Goal: Find specific page/section: Find specific page/section

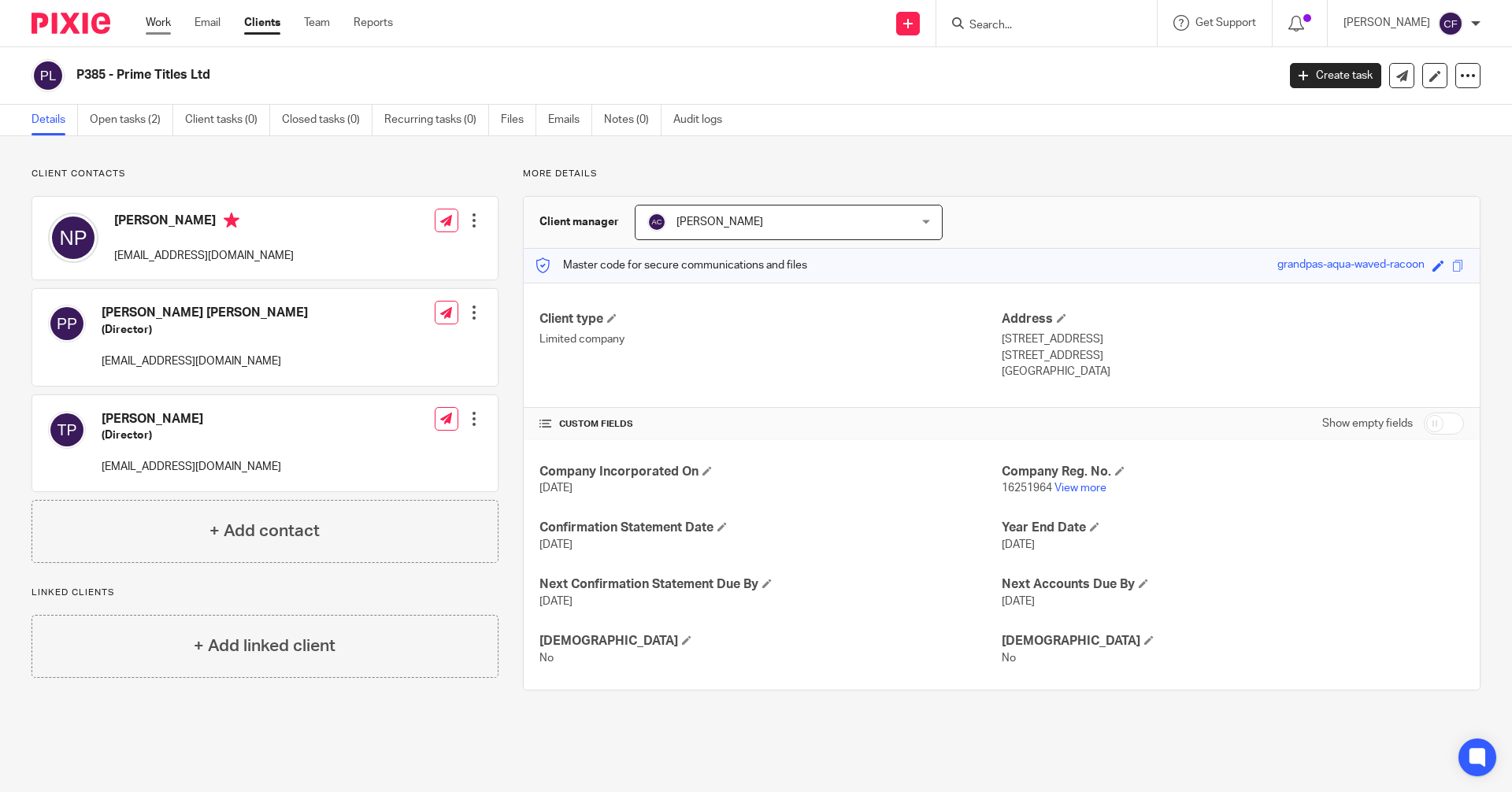
click at [159, 25] on link "Work" at bounding box center [159, 22] width 26 height 15
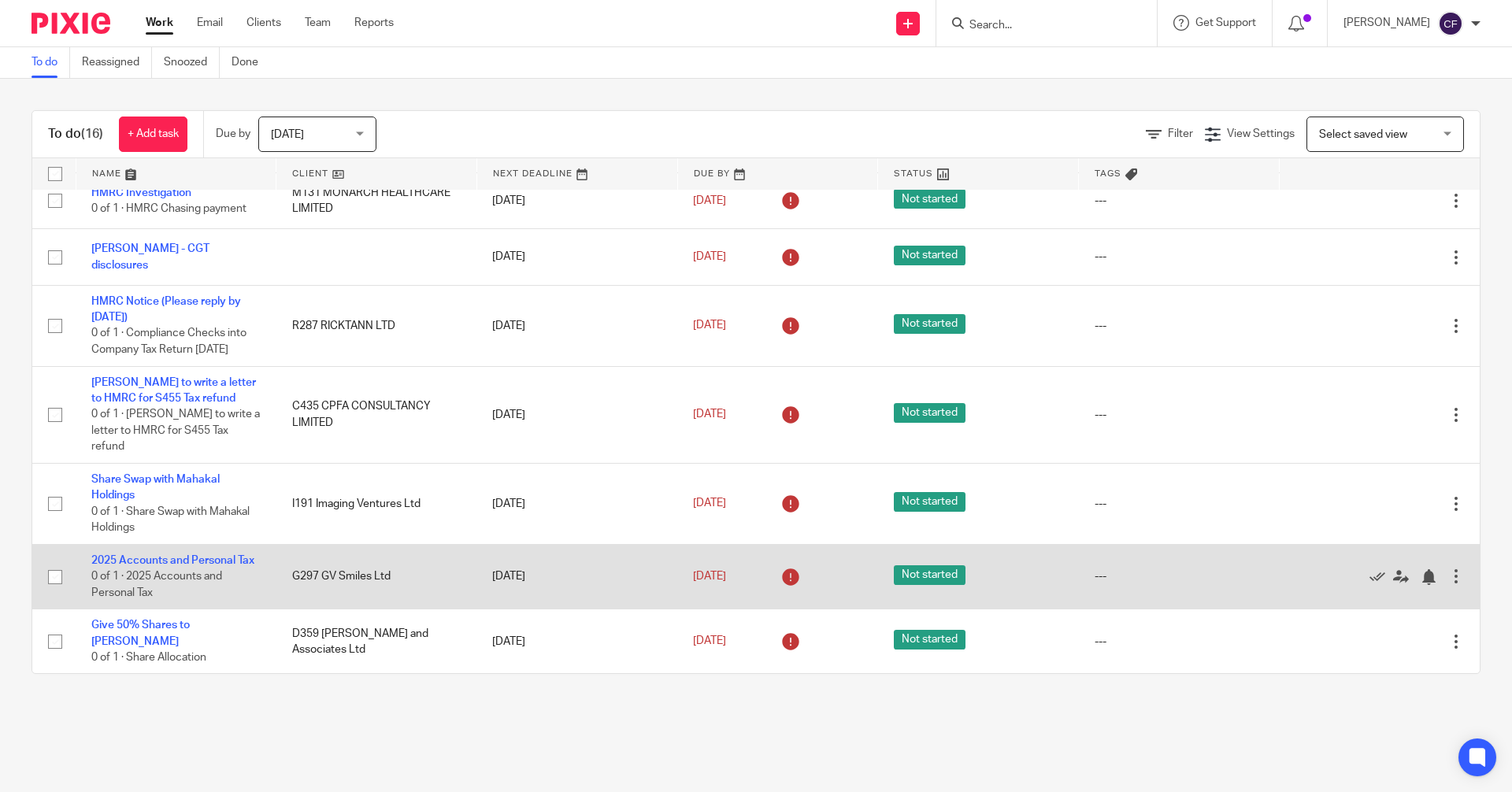
scroll to position [572, 0]
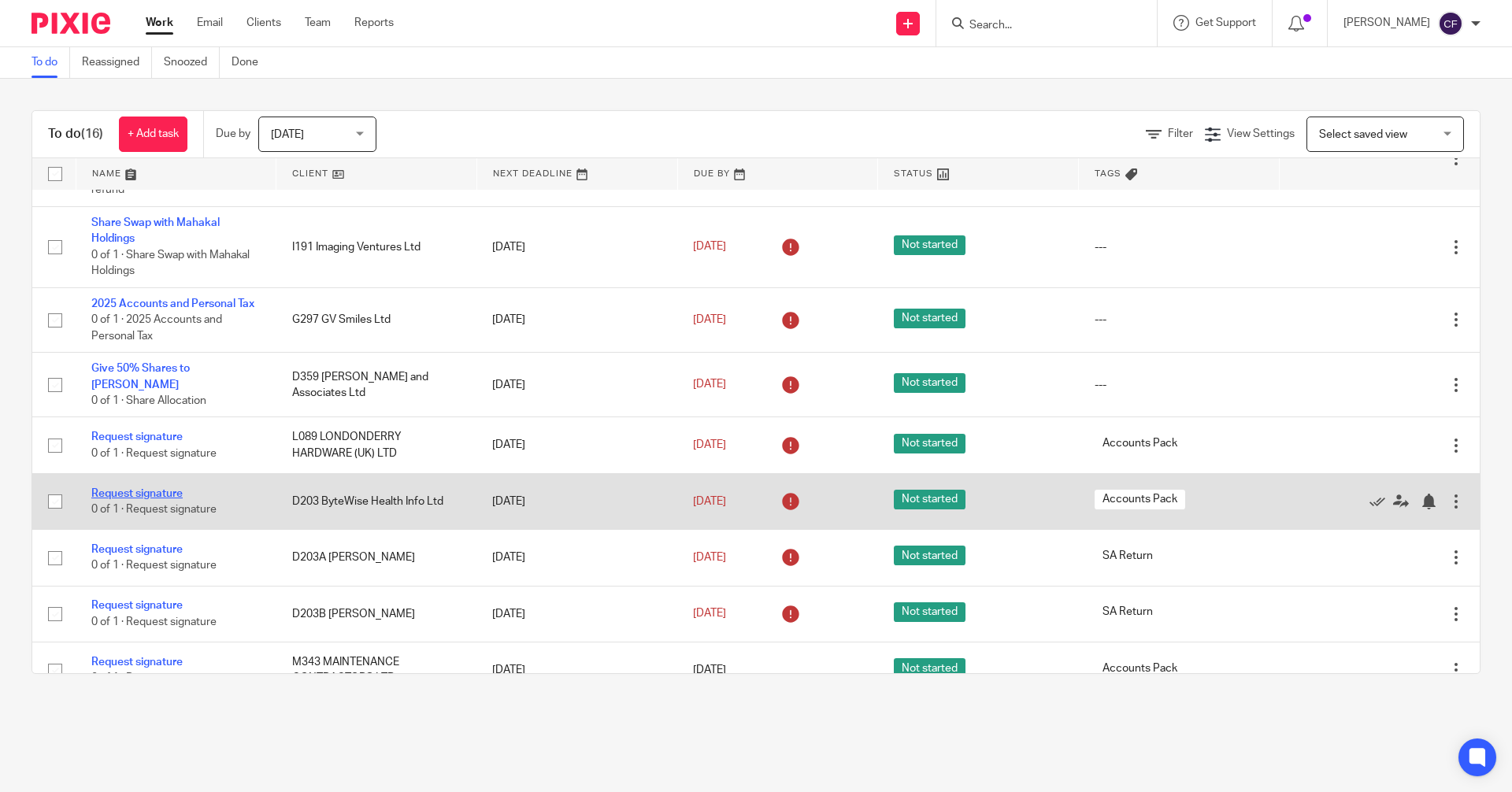
click at [170, 489] on link "Request signature" at bounding box center [137, 494] width 91 height 11
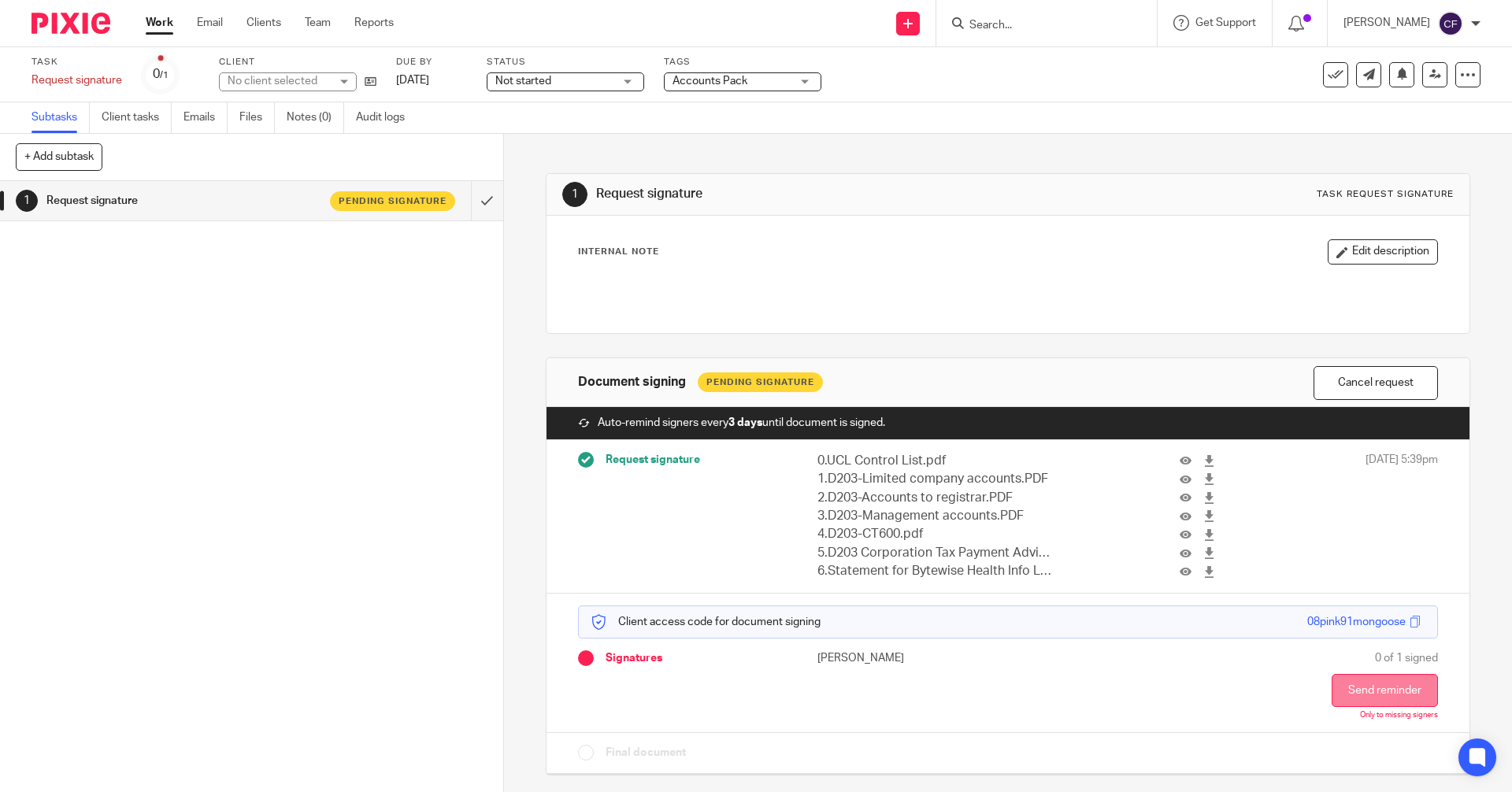
click at [1342, 684] on button "Send reminder" at bounding box center [1384, 691] width 107 height 33
click at [161, 27] on link "Work" at bounding box center [159, 22] width 27 height 15
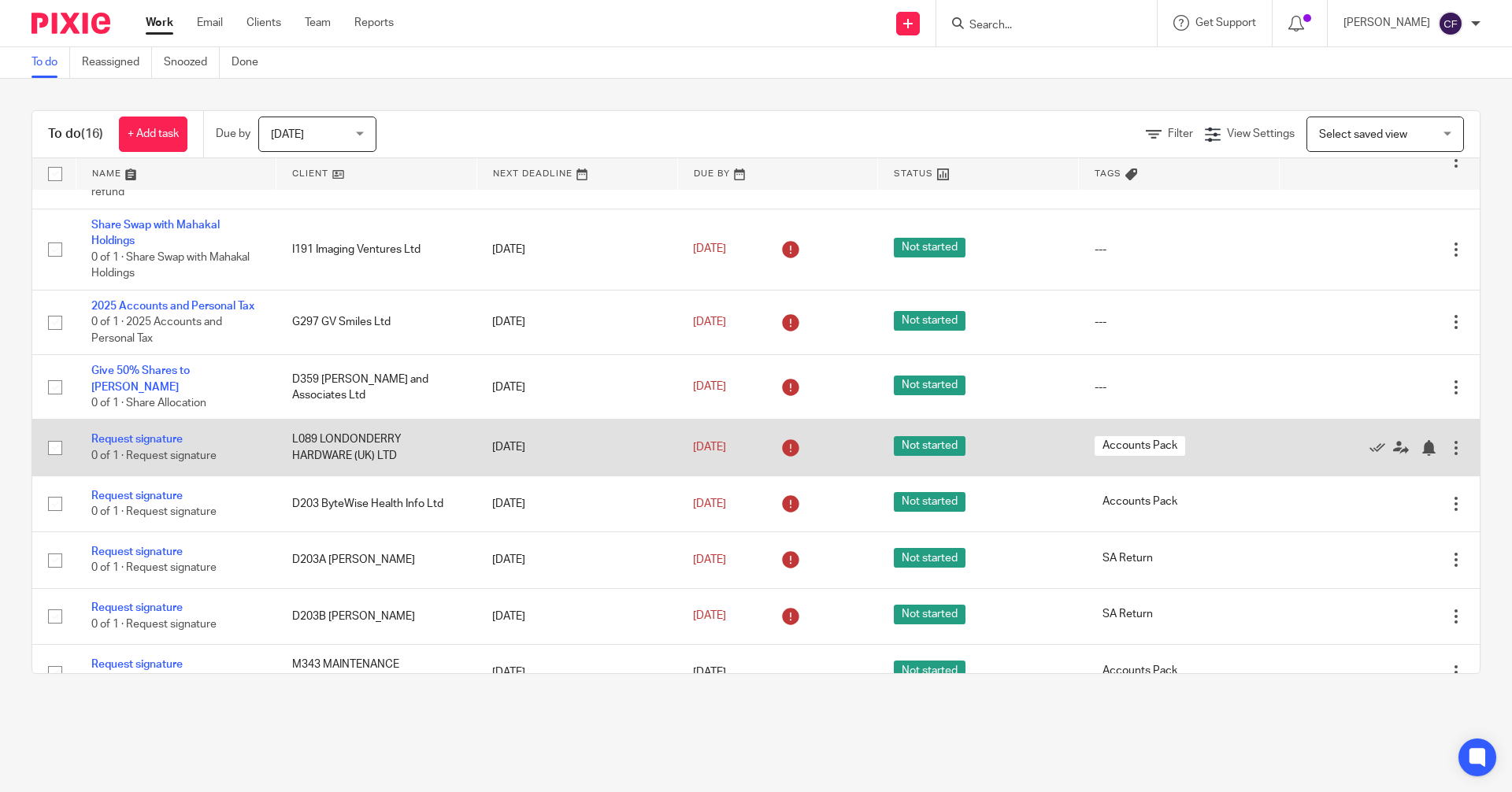
scroll to position [572, 0]
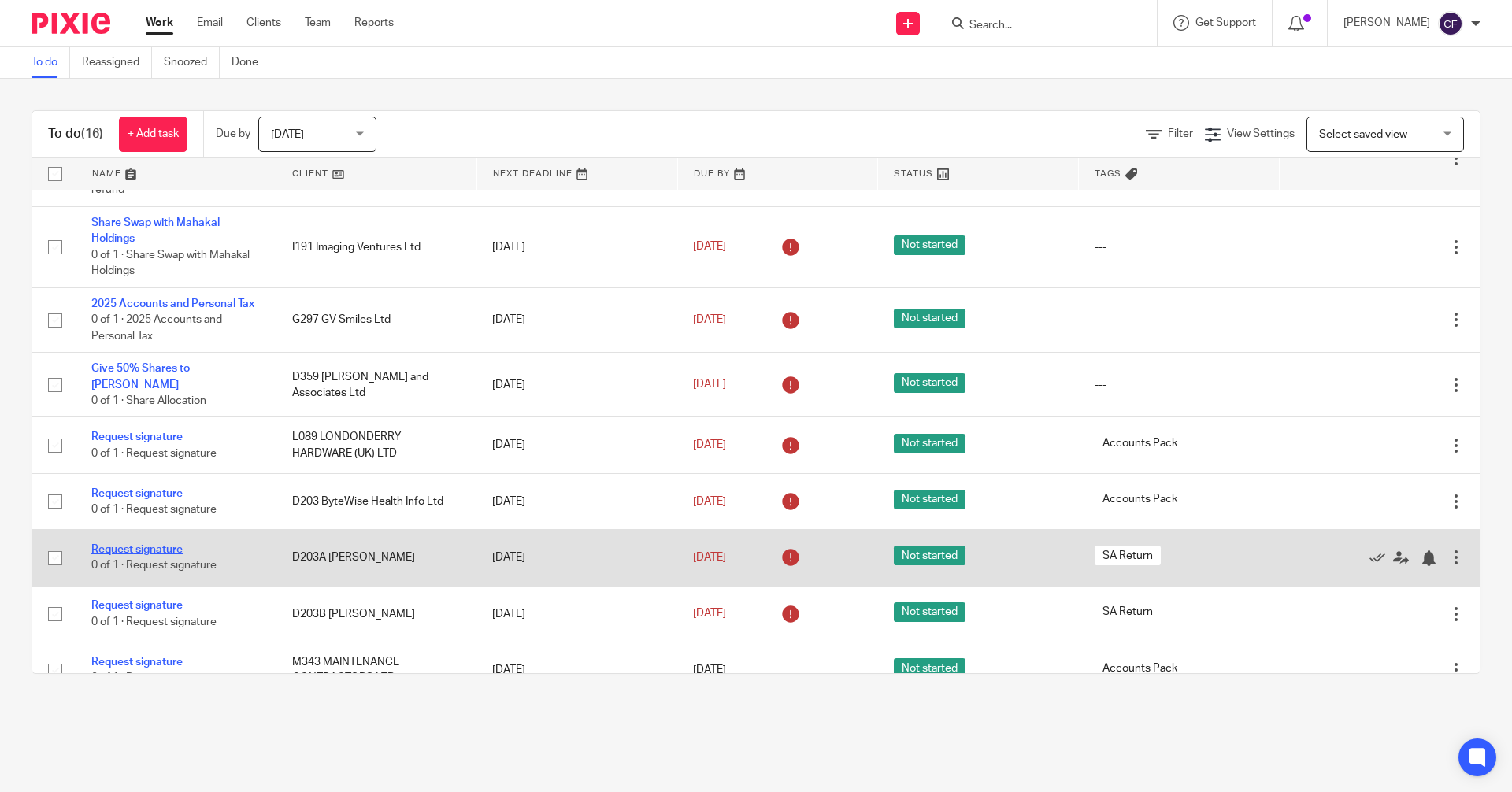
click at [156, 544] on link "Request signature" at bounding box center [137, 550] width 91 height 11
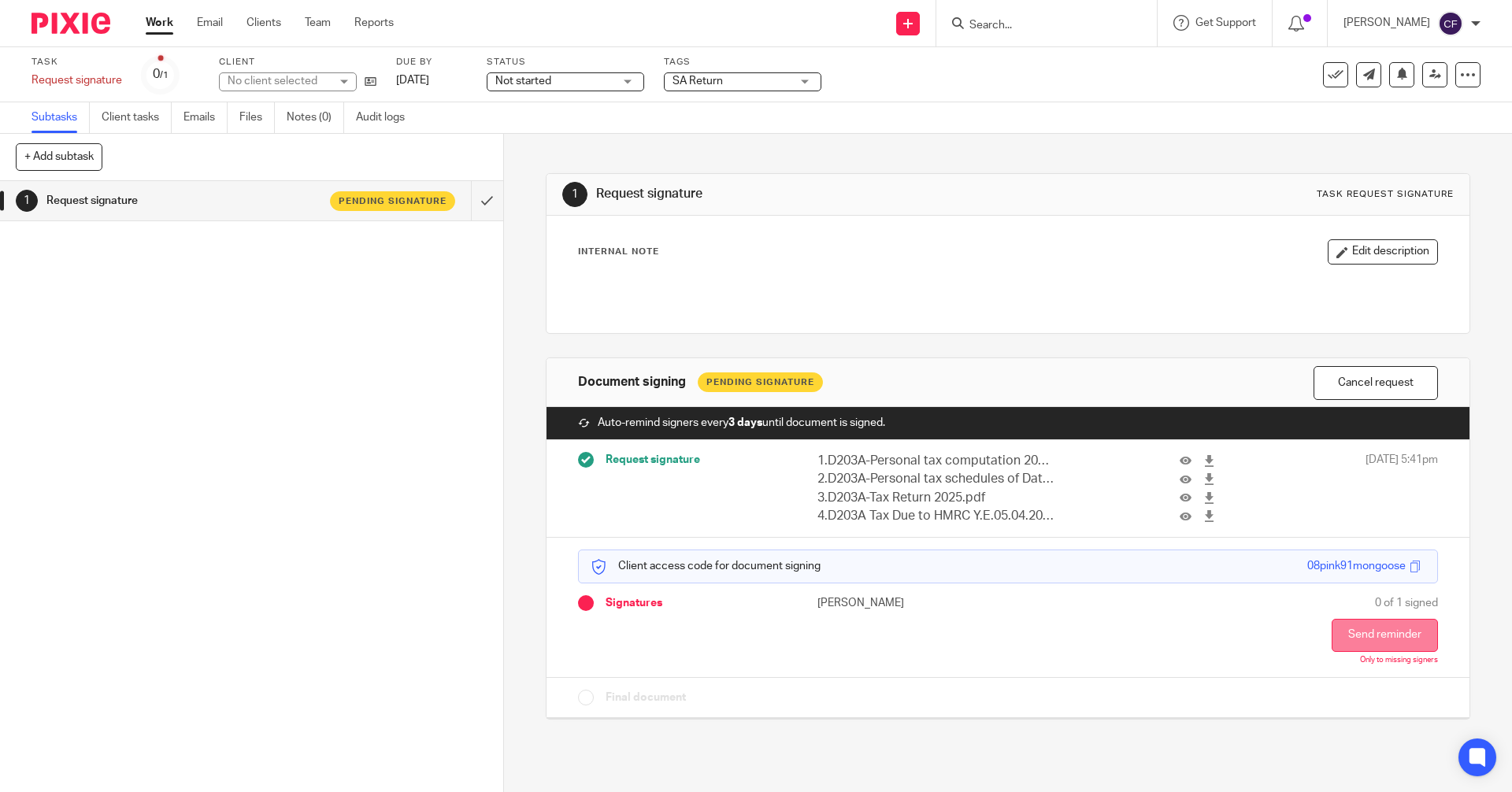
click at [1370, 634] on button "Send reminder" at bounding box center [1384, 635] width 107 height 33
click at [160, 25] on link "Work" at bounding box center [159, 22] width 27 height 15
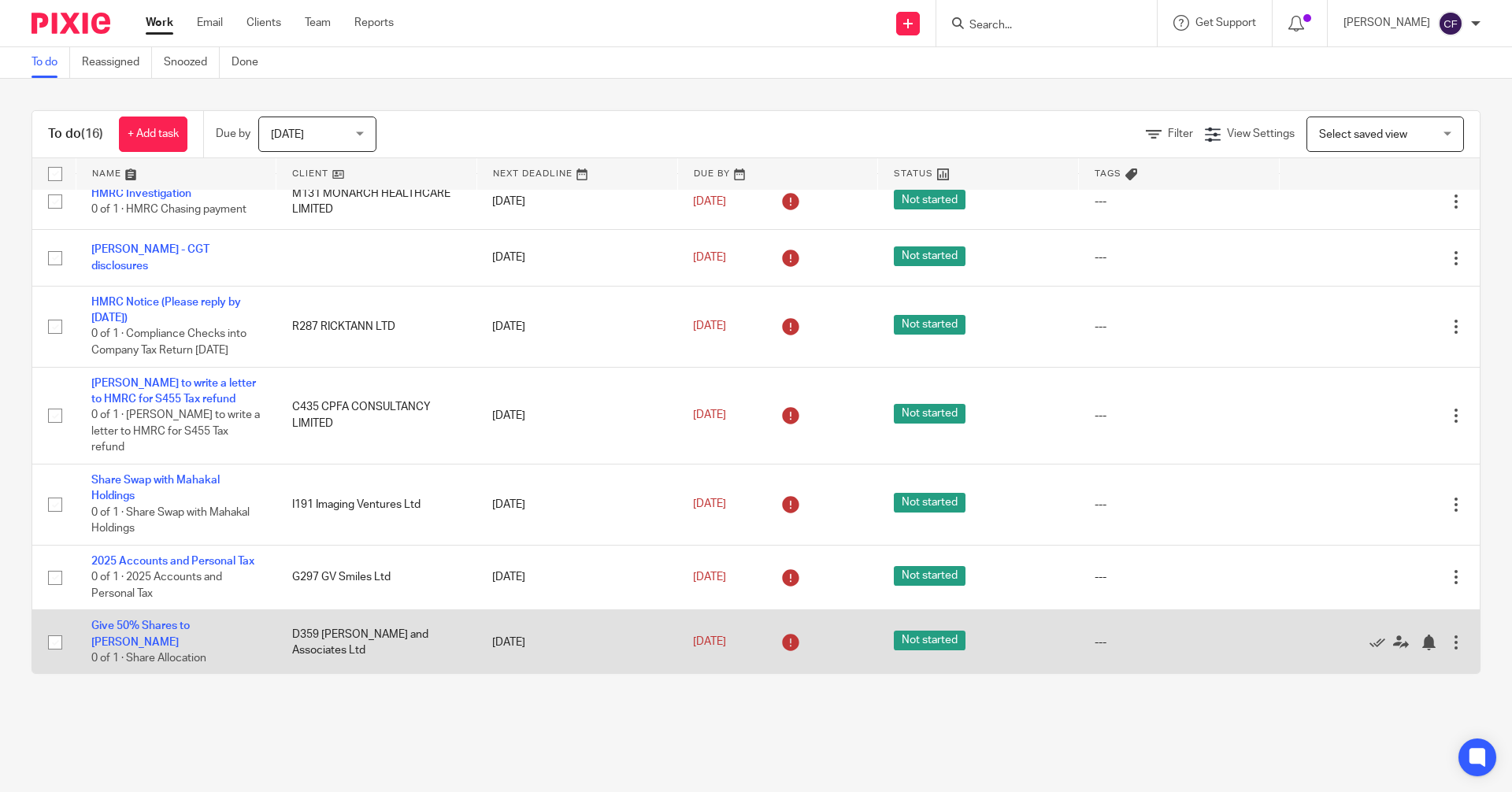
scroll to position [572, 0]
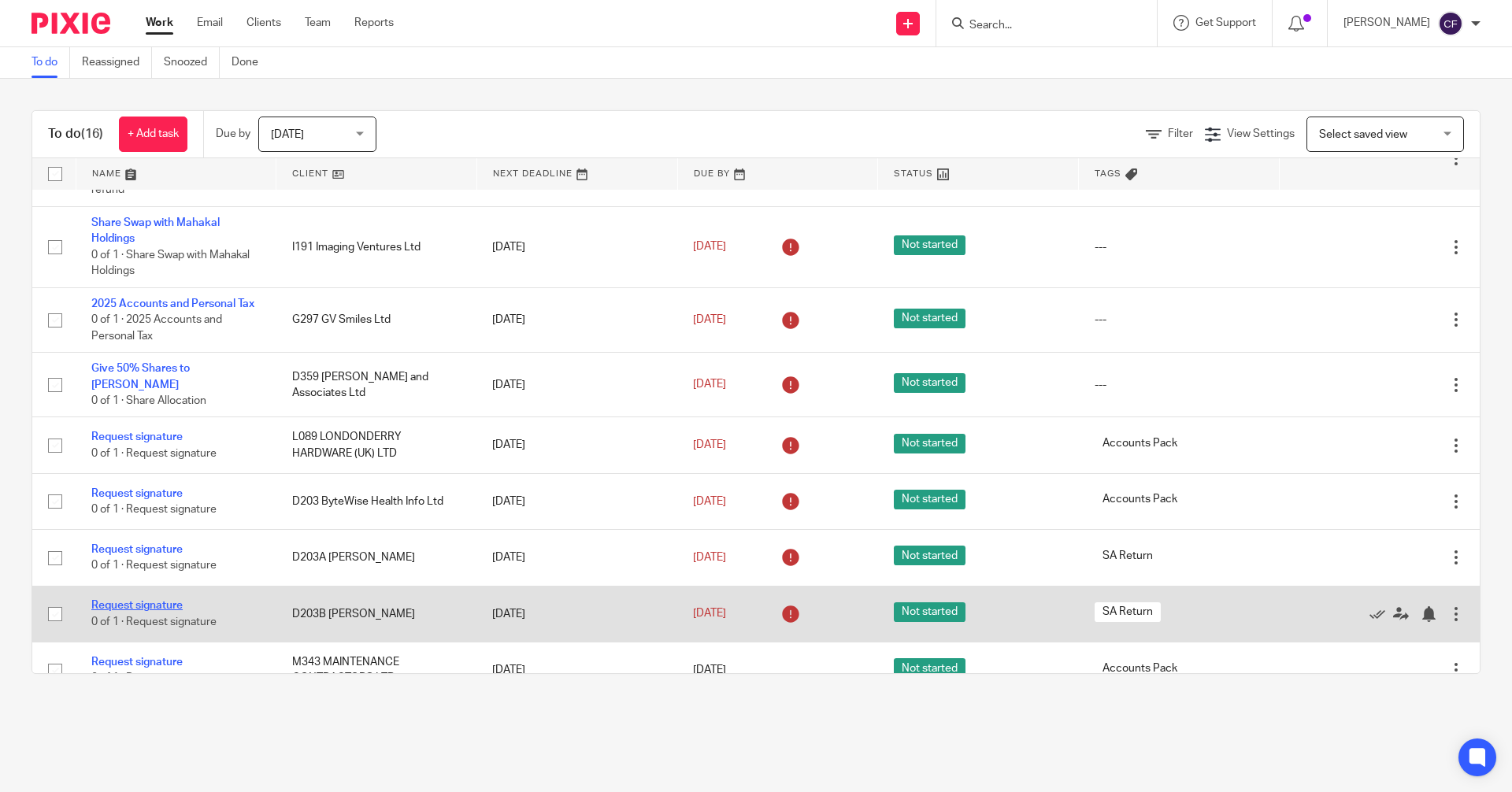
click at [148, 600] on link "Request signature" at bounding box center [137, 605] width 91 height 11
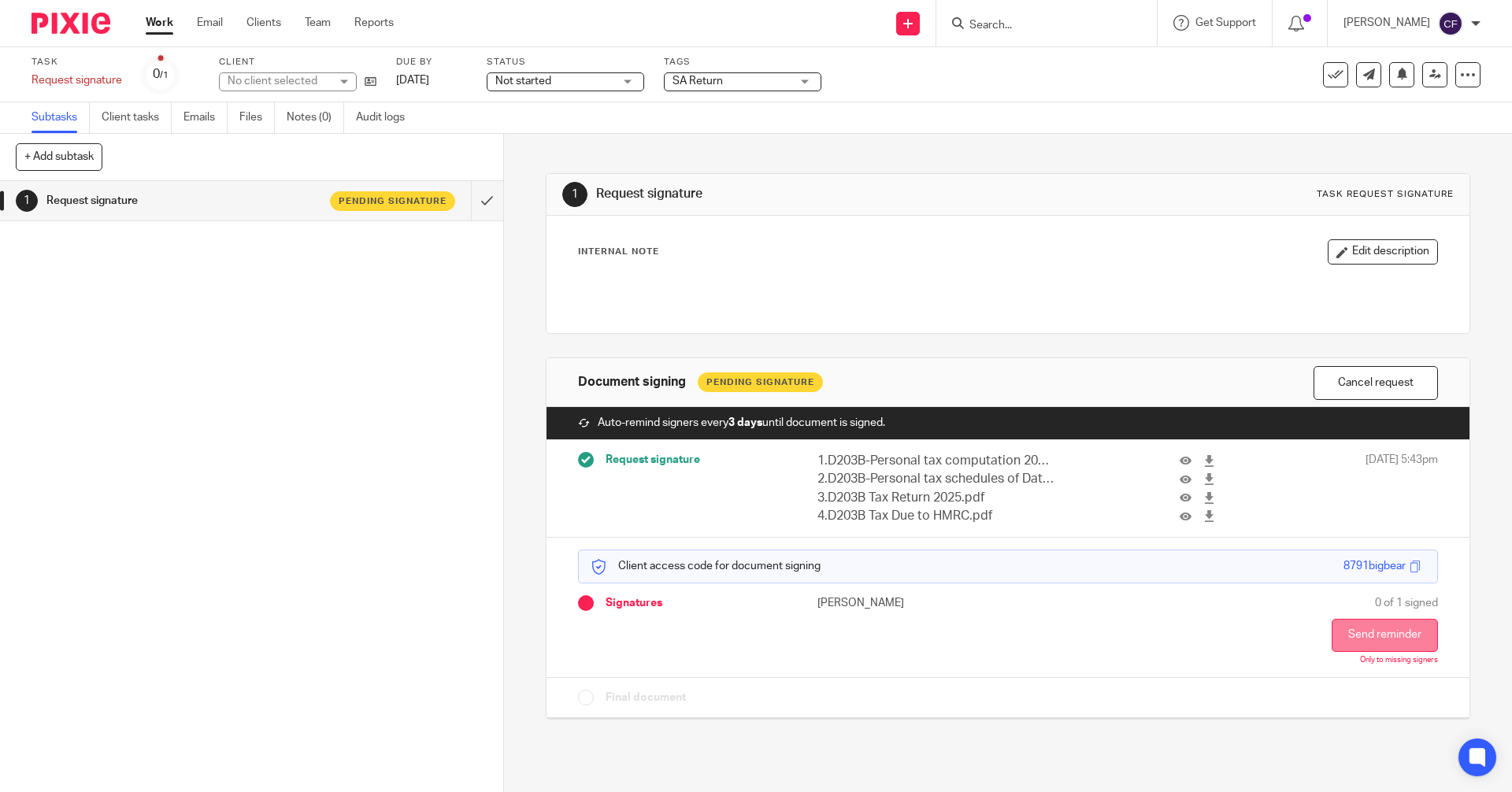
click at [1342, 627] on button "Send reminder" at bounding box center [1384, 635] width 107 height 33
click at [153, 22] on link "Work" at bounding box center [159, 22] width 27 height 15
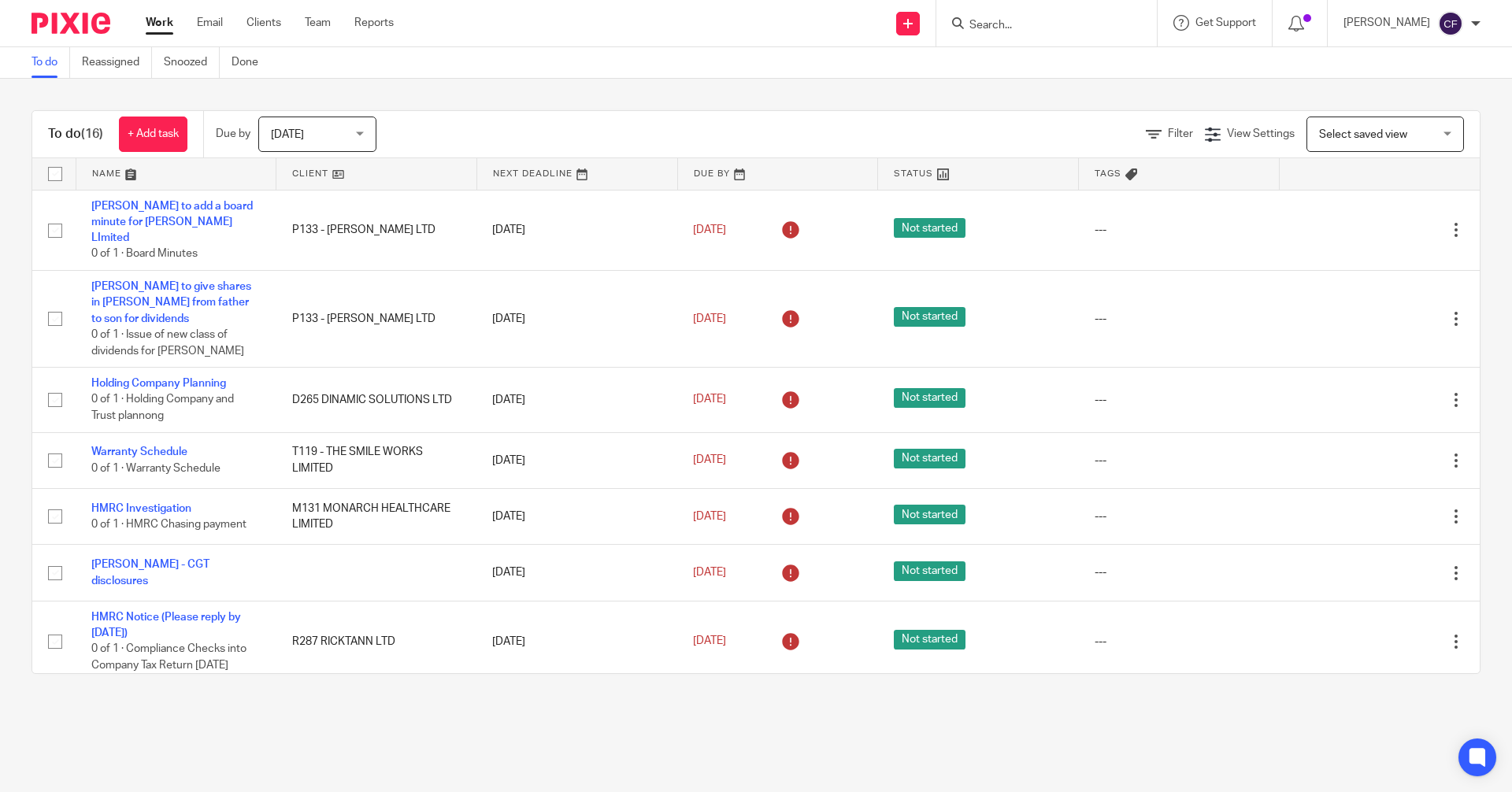
click at [1016, 26] on input "Search" at bounding box center [1039, 26] width 142 height 15
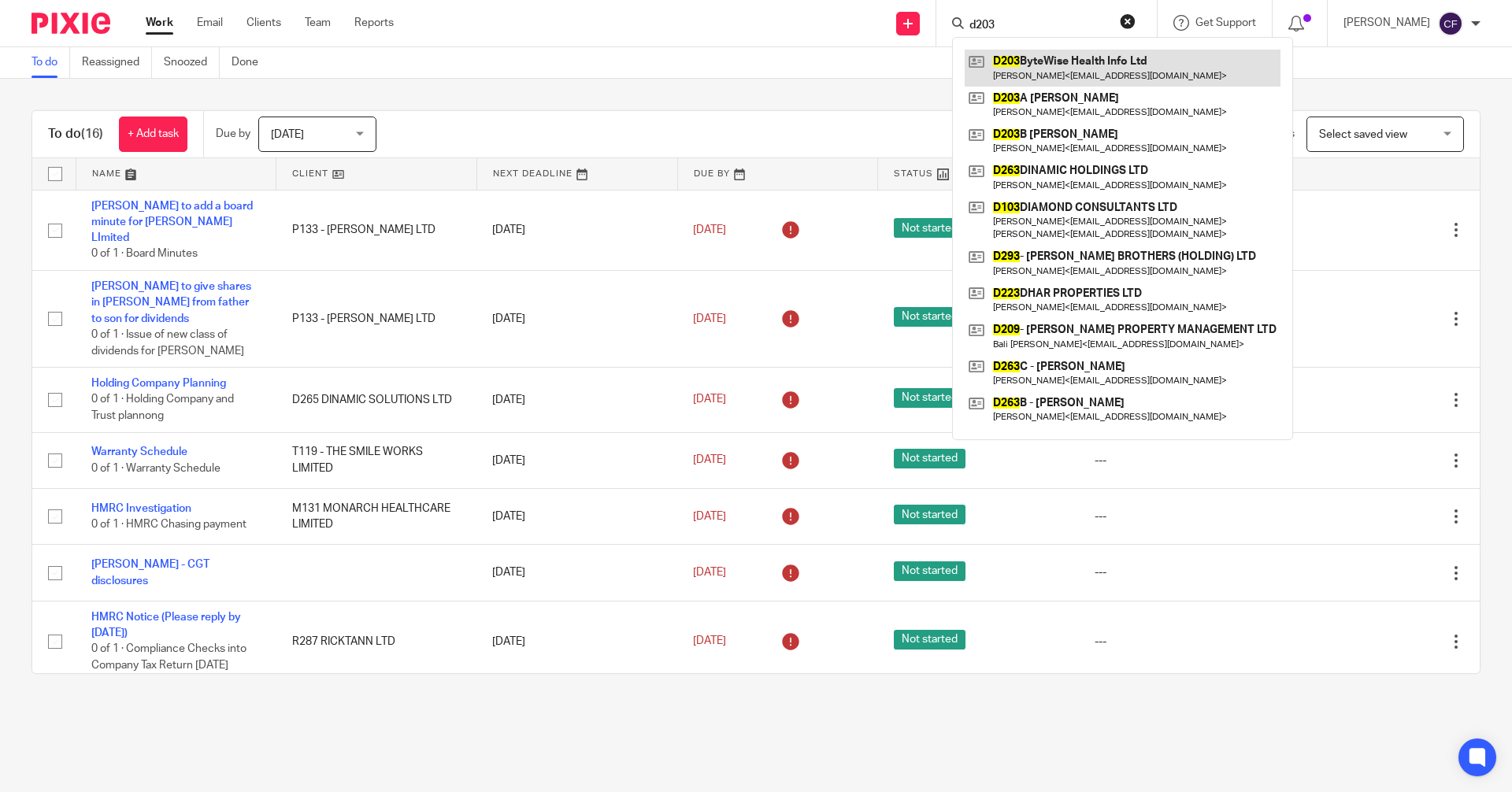
type input "d203"
click at [1097, 70] on link at bounding box center [1122, 67] width 315 height 36
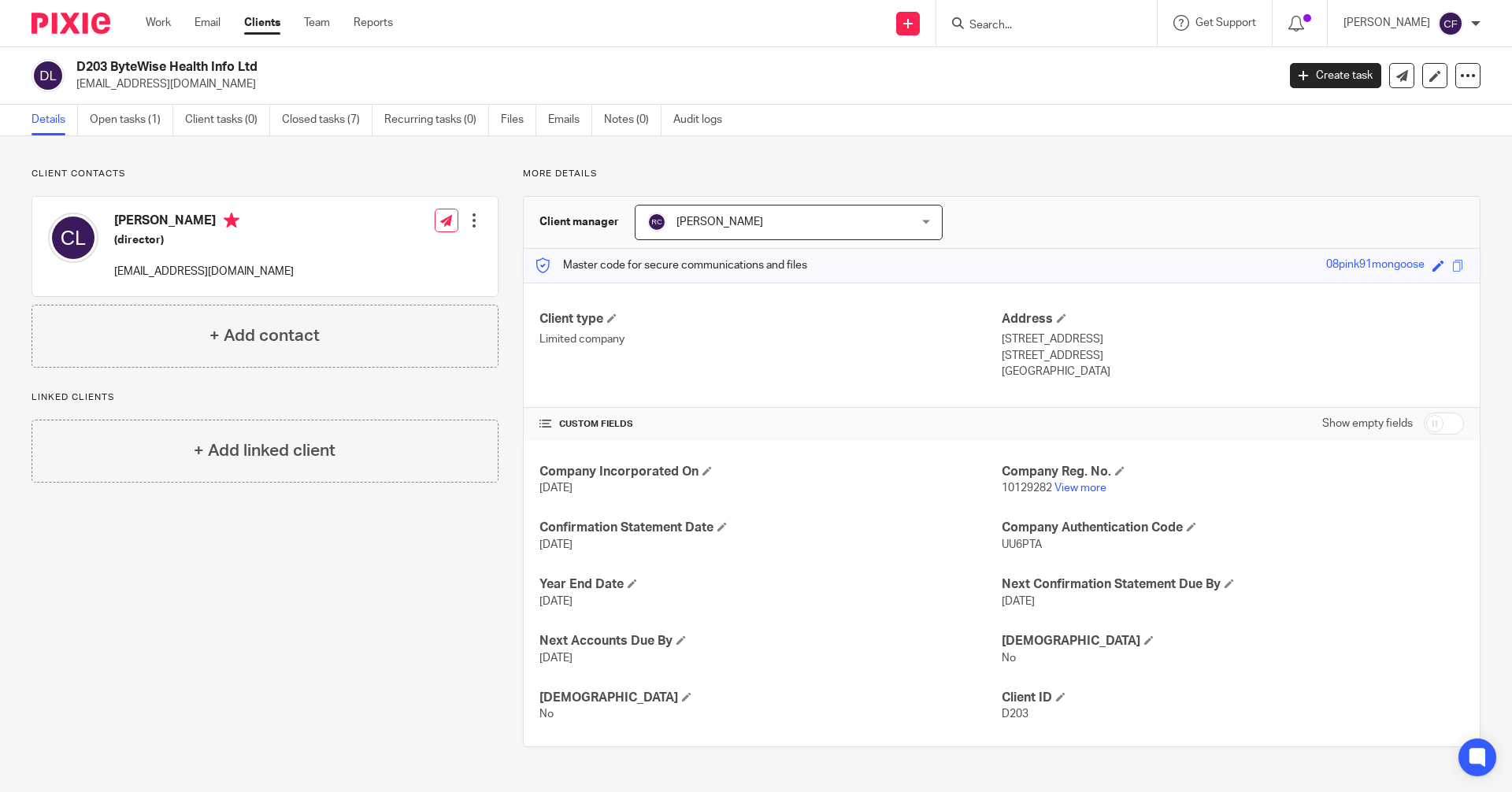
click at [993, 30] on input "Search" at bounding box center [1039, 26] width 142 height 15
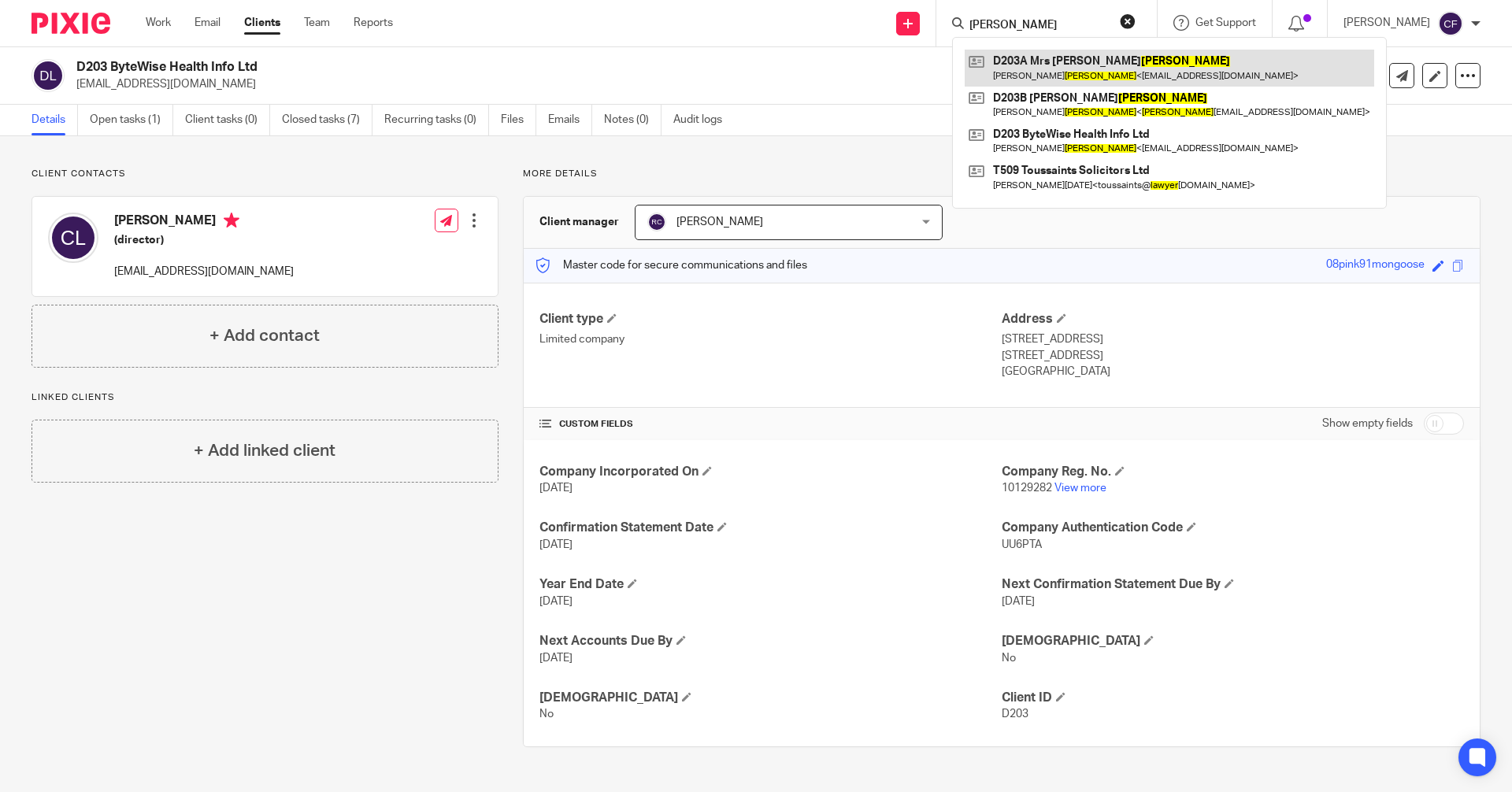
type input "lawler"
click at [1086, 66] on link at bounding box center [1168, 67] width 409 height 36
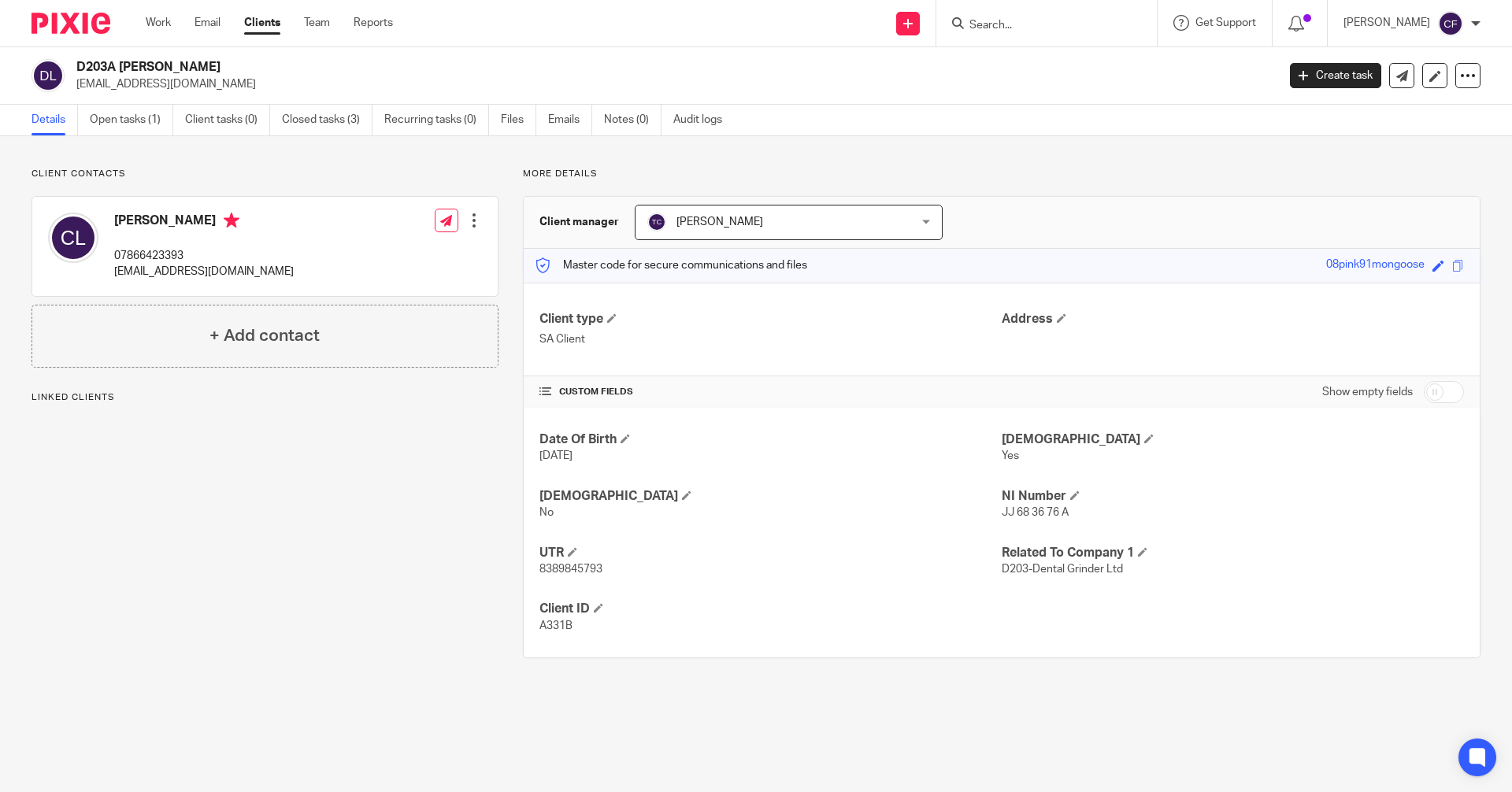
click at [1020, 23] on input "Search" at bounding box center [1039, 26] width 142 height 15
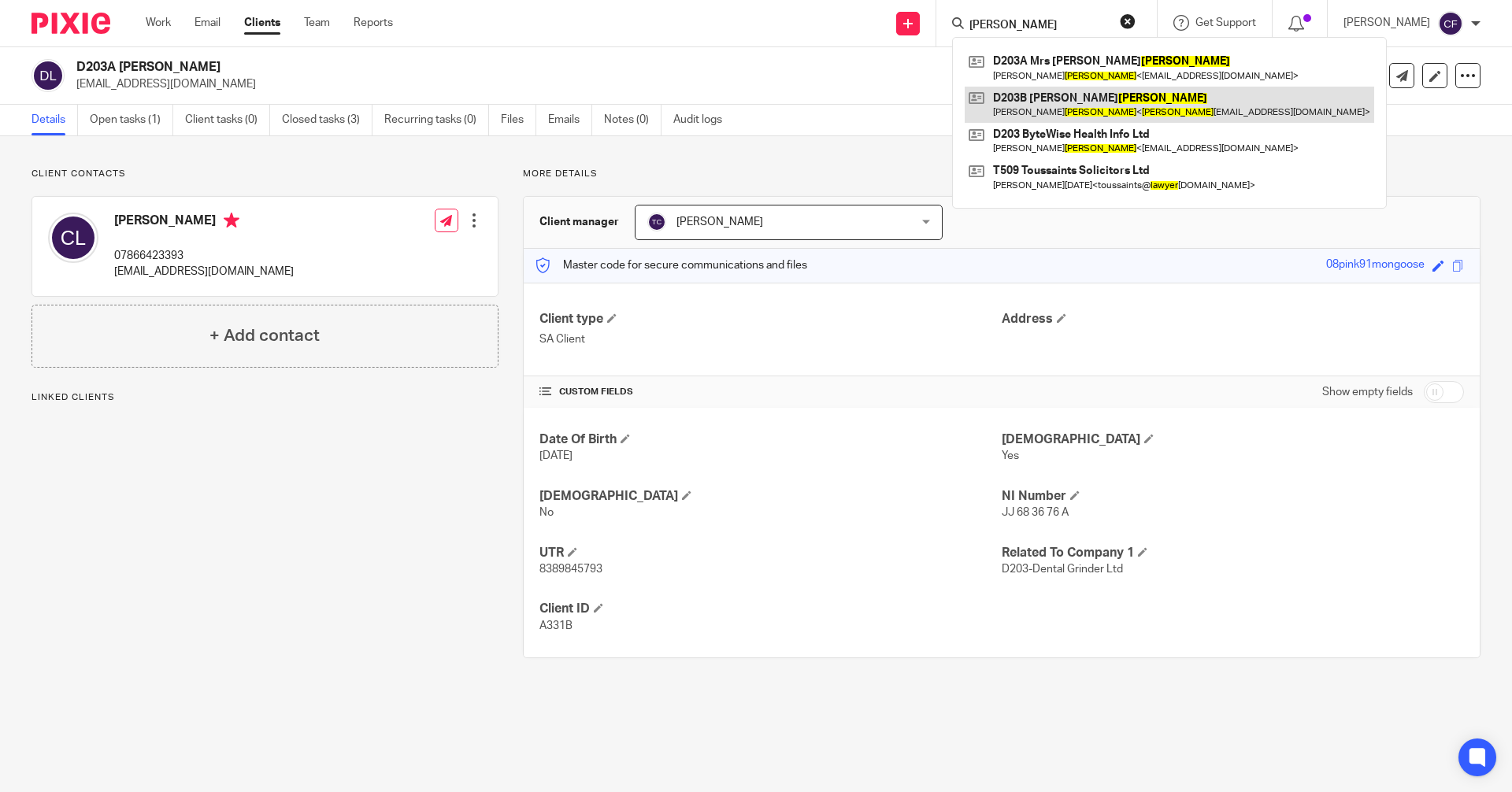
type input "[PERSON_NAME]"
click at [1081, 99] on link at bounding box center [1168, 105] width 409 height 36
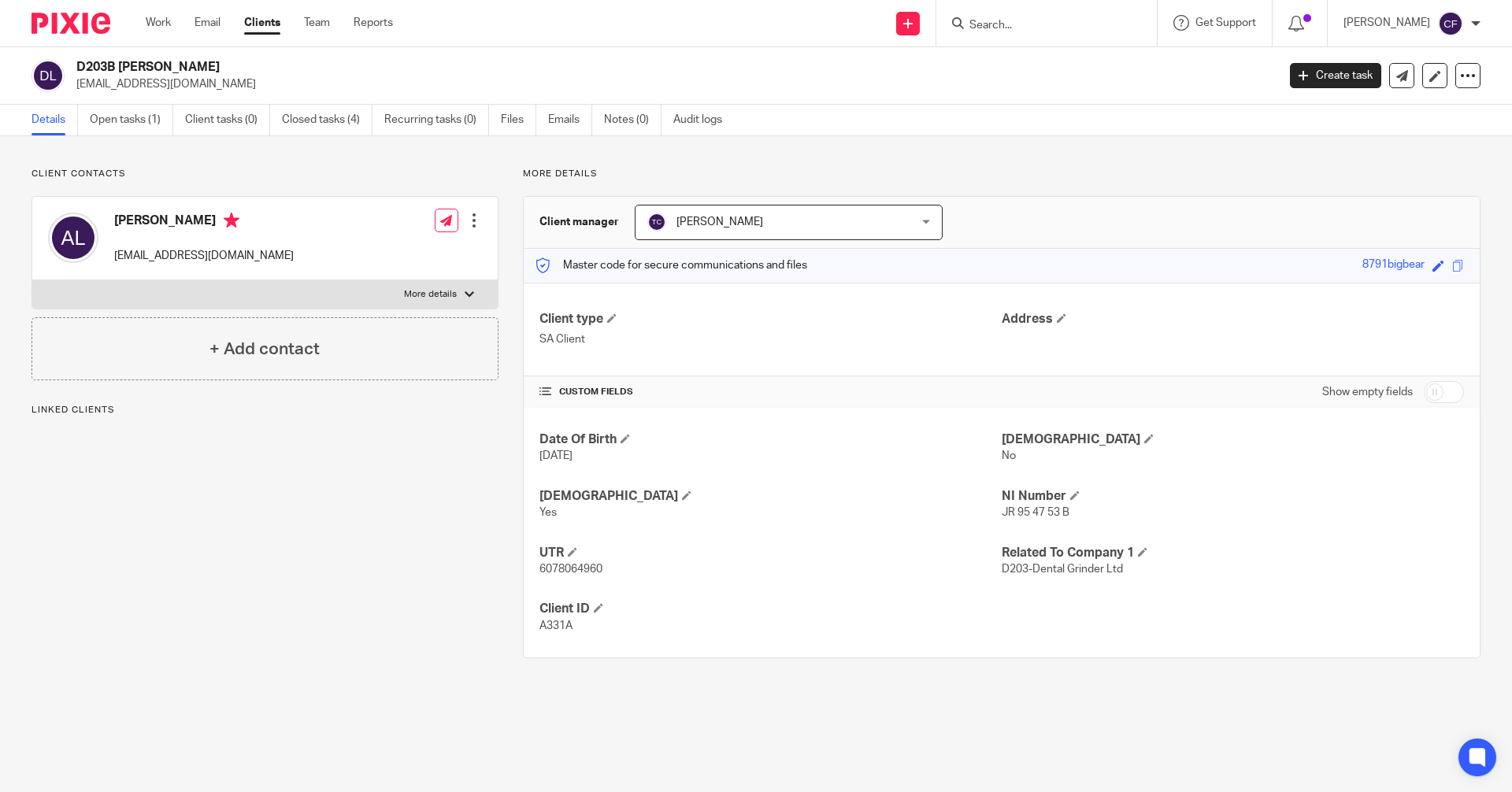
click at [1013, 28] on input "Search" at bounding box center [1039, 26] width 142 height 15
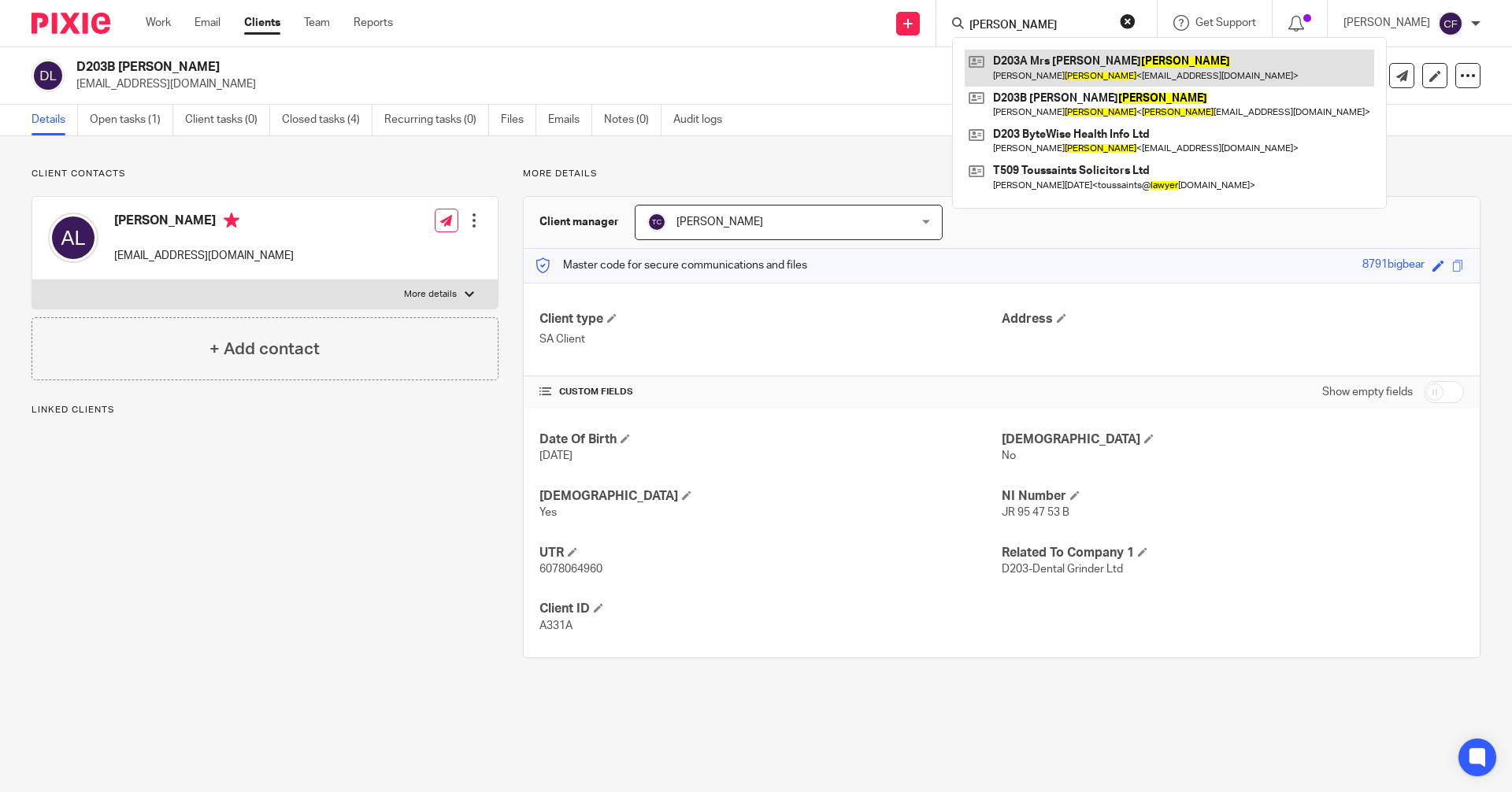
type input "[PERSON_NAME]"
click at [1075, 70] on link at bounding box center [1168, 67] width 409 height 36
